Goal: Contribute content: Add original content to the website for others to see

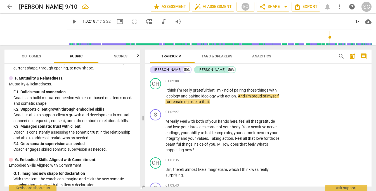
scroll to position [6831, 0]
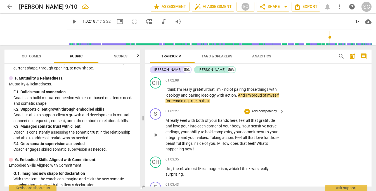
click at [177, 122] on span "really" at bounding box center [175, 120] width 10 height 4
click at [158, 138] on span "pause" at bounding box center [155, 134] width 7 height 7
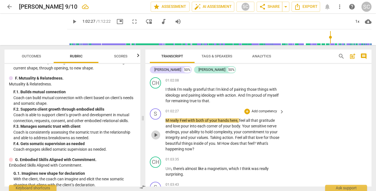
click at [158, 138] on span "play_arrow" at bounding box center [155, 134] width 7 height 7
click at [182, 122] on span "Feel" at bounding box center [184, 120] width 8 height 4
type input "3747"
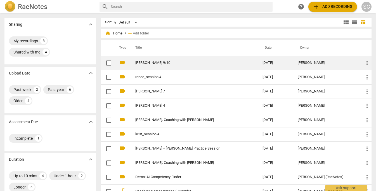
click at [156, 62] on link "[PERSON_NAME] 9/10" at bounding box center [188, 63] width 107 height 4
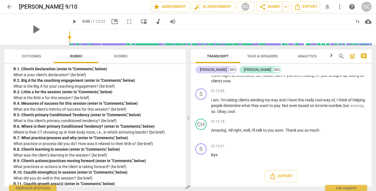
scroll to position [1364, 0]
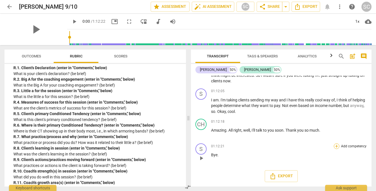
click at [336, 146] on div "+" at bounding box center [337, 146] width 6 height 6
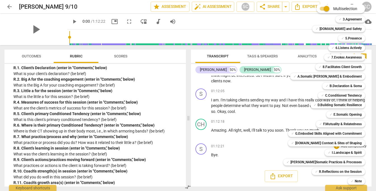
scroll to position [13, 0]
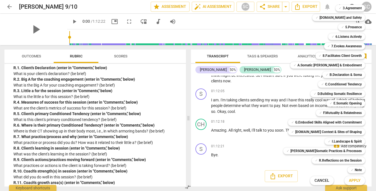
click at [89, 178] on div at bounding box center [188, 95] width 376 height 191
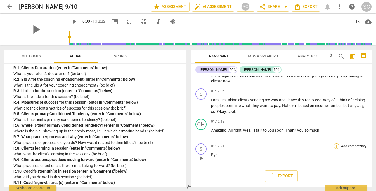
click at [336, 144] on div "+" at bounding box center [337, 146] width 6 height 6
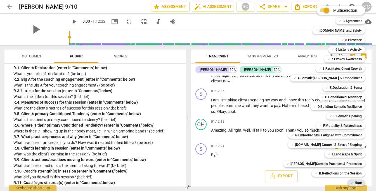
click at [355, 183] on b "Note" at bounding box center [358, 182] width 7 height 7
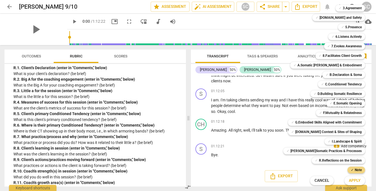
click at [349, 181] on span "Apply" at bounding box center [355, 181] width 12 height 6
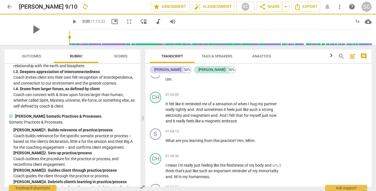
scroll to position [1519, 0]
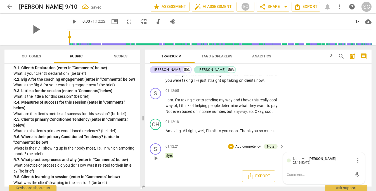
type textarea "R"
type textarea "R1"
type textarea "R1."
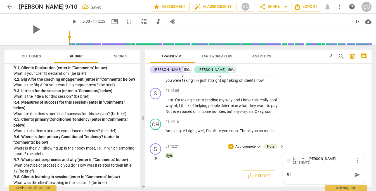
type textarea "R1."
type textarea "R1. I"
type textarea "R1. I a"
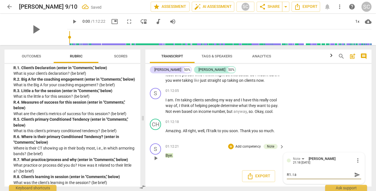
type textarea "R1. I am"
type textarea "R1. I am a"
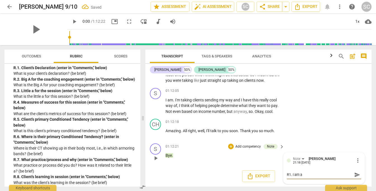
type textarea "R1. I am a"
type textarea "R1. I am a c"
type textarea "R1. I am a co"
type textarea "R1. I am a com"
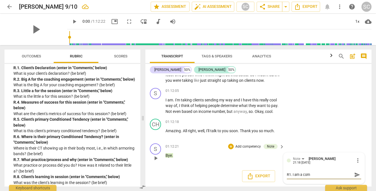
type textarea "R1. I am a comm"
type textarea "R1. I am a commi"
type textarea "R1. I am a commit"
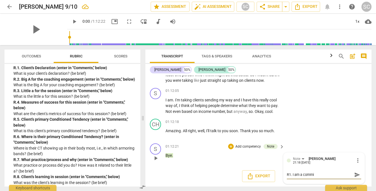
type textarea "R1. I am a commit"
type textarea "R1. I am a committ"
type textarea "R1. I am a committm"
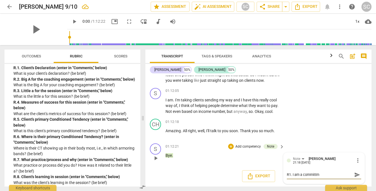
type textarea "R1. I am a committme"
type textarea "R1. I am a committmen"
type textarea "R1. I am a committment"
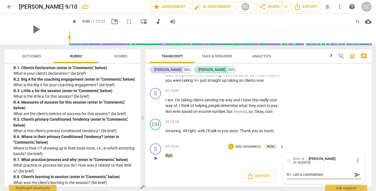
type textarea "R1. I am a committment"
type textarea "R1. I am a committment t"
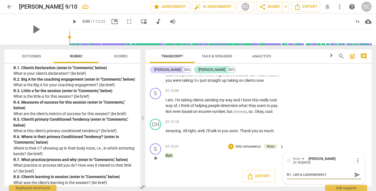
type textarea "R1. I am a committment to"
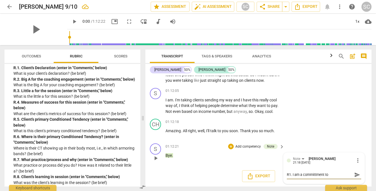
type textarea "R1. I am a committment to"
type textarea "R1. I am a committment t"
type textarea "R1. I am a committment"
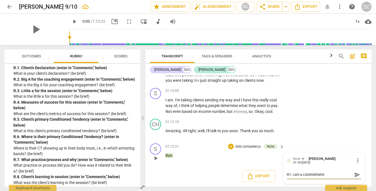
type textarea "R1. I am a committment"
type textarea "R1. I am a committmen"
type textarea "R1. I am a committme"
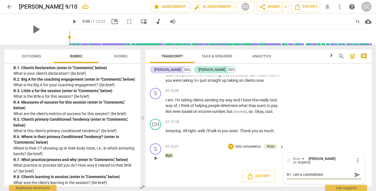
type textarea "R1. I am a committme"
type textarea "R1. I am a committm"
type textarea "R1. I am a committ"
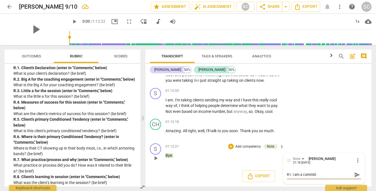
type textarea "R1. I am a commit"
type textarea "R1. I am a commitm"
type textarea "R1. I am a commitme"
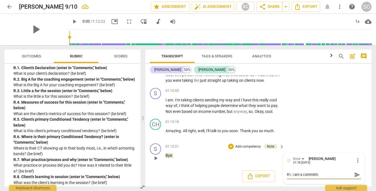
type textarea "R1. I am a commitme"
type textarea "R1. I am a commitmen"
type textarea "R1. I am a commitment"
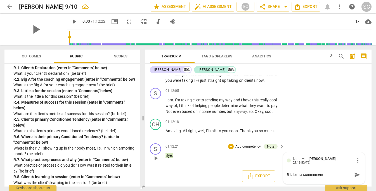
type textarea "R1. I am a commitment t"
type textarea "R1. I am a commitment to"
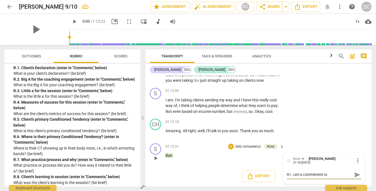
type textarea "R1. I am a commitment to"
type textarea "R1. I am a commitment to a"
type textarea "R1. I am a commitment to an"
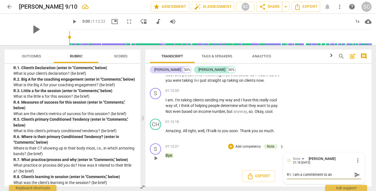
type textarea "R1. I am a commitment to an"
type textarea "R1. I am a commitment to an e"
type textarea "R1. I am a commitment to an em"
type textarea "R1. I am a commitment to an emb"
type textarea "R1. I am a commitment to an embo"
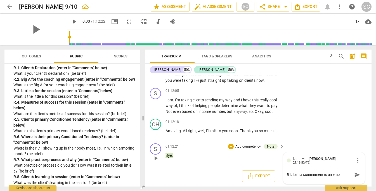
type textarea "R1. I am a commitment to an embo"
type textarea "R1. I am a commitment to an embod"
type textarea "R1. I am a commitment to an embodi"
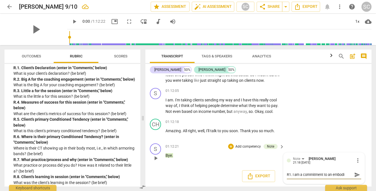
type textarea "R1. I am a commitment to an embodie"
type textarea "R1. I am a commitment to an embodied"
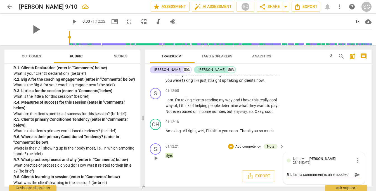
type textarea "R1. I am a commitment to an embodied f"
type textarea "R1. I am a commitment to an embodied fl"
type textarea "R1. I am a commitment to an embodied flo"
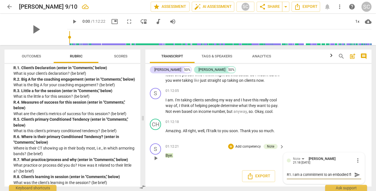
type textarea "R1. I am a commitment to an embodied flo"
type textarea "R1. I am a commitment to an embodied flow"
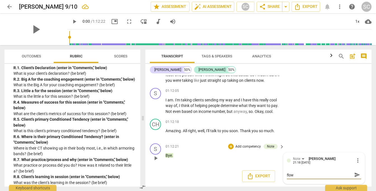
type textarea "R1. I am a commitment to an embodied flow s"
type textarea "R1. I am a commitment to an embodied flow st"
type textarea "R1. I am a commitment to an embodied flow sta"
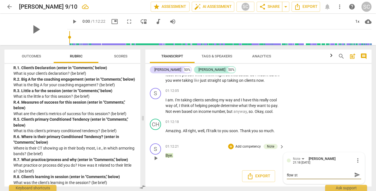
type textarea "R1. I am a commitment to an embodied flow sta"
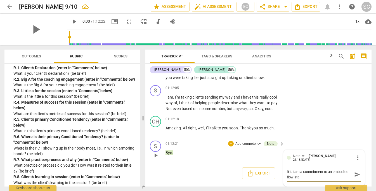
type textarea "R1. I am a commitment to an embodied flow stat"
type textarea "R1. I am a commitment to an embodied flow state"
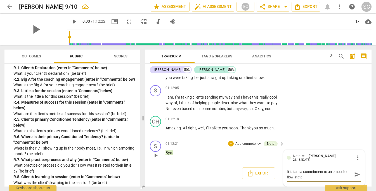
type textarea "R1. I am a commitment to an embodied flow state"
type textarea "R1. I am a commitment to an embodied flow state w"
type textarea "R1. I am a commitment to an embodied flow state wi"
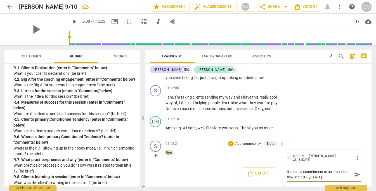
type textarea "R1. I am a commitment to an embodied flow state wit"
type textarea "R1. I am a commitment to an embodied flow state with"
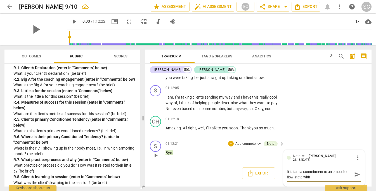
type textarea "R1. I am a commitment to an embodied flow state with"
type textarea "R1. I am a commitment to an embodied flow state with a"
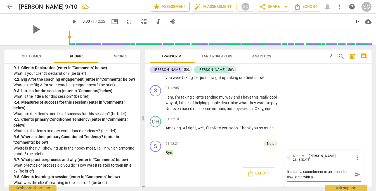
type textarea "R1. I am a commitment to an embodied flow state with a"
type textarea "R1. I am a commitment to an embodied flow state with"
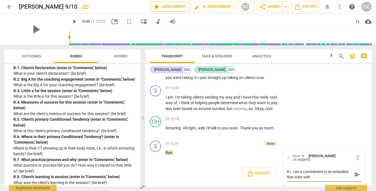
type textarea "R1. I am a commitment to an embodied flow state with"
type textarea "R1. I am a commitment to an embodied flow state wit"
type textarea "R1. I am a commitment to an embodied flow state wi"
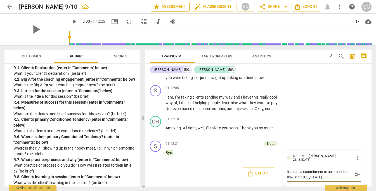
type textarea "R1. I am a commitment to an embodied flow state w"
type textarea "R1. I am a commitment to an embodied flow state"
type textarea "R1. I am a commitment to an embodied flow state g"
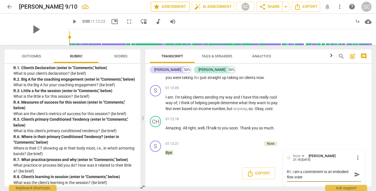
type textarea "R1. I am a commitment to an embodied flow state g"
type textarea "R1. I am a commitment to an embodied flow state gu"
type textarea "R1. I am a commitment to an embodied flow state gui"
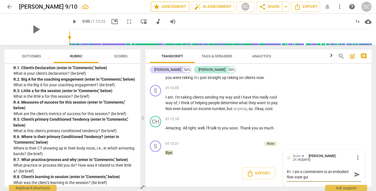
type textarea "R1. I am a commitment to an embodied flow state guid"
type textarea "R1. I am a commitment to an embodied flow state guide"
type textarea "R1. I am a commitment to an embodied flow state guided"
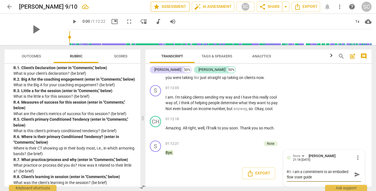
type textarea "R1. I am a commitment to an embodied flow state guided"
type textarea "R1. I am a commitment to an embodied flow state guided b"
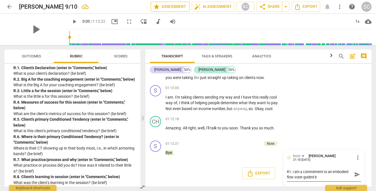
type textarea "R1. I am a commitment to an embodied flow state guided by"
type textarea "R1. I am a commitment to an embodied flow state guided by m"
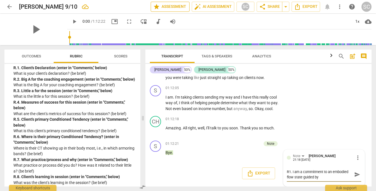
type textarea "R1. I am a commitment to an embodied flow state guided by m"
type textarea "R1. I am a commitment to an embodied flow state guided by my"
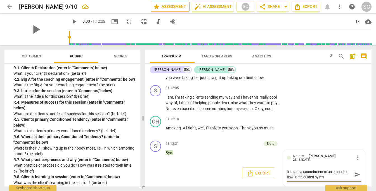
type textarea "R1. I am a commitment to an embodied flow state guided by my y"
type textarea "R1. I am a commitment to an embodied flow state guided by my ye"
type textarea "R1. I am a commitment to an embodied flow state guided by my yes"
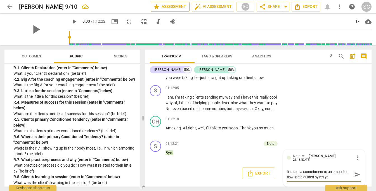
type textarea "R1. I am a commitment to an embodied flow state guided by my yes"
type textarea "R1. I am a commitment to an embodied flow state guided by my yes."
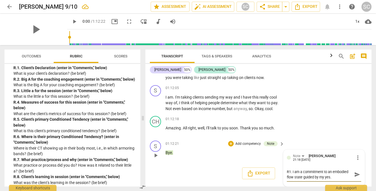
type textarea "R1. I am a commitment to an embodied flow state guided by my yes."
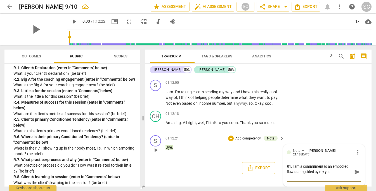
scroll to position [7919, 0]
type textarea "R1. I am a commitment to an embodied flow state guided by my yes. @"
type textarea "R1. I am a commitment to an embodied flow state guided by my yes."
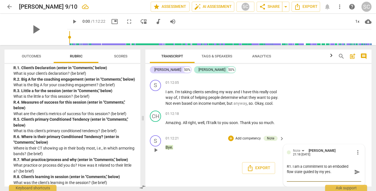
type textarea "R1. I am a commitment to an embodied flow state guided by my yes. R"
type textarea "R1. I am a commitment to an embodied flow state guided by my yes. R2"
type textarea "R1. I am a commitment to an embodied flow state guided by my yes. R2."
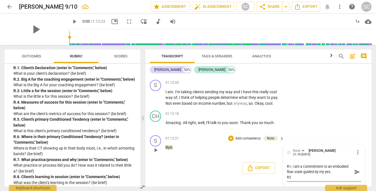
type textarea "R1. I am a commitment to an embodied flow state guided by my yes. R2."
